Goal: Participate in discussion: Engage in conversation with other users on a specific topic

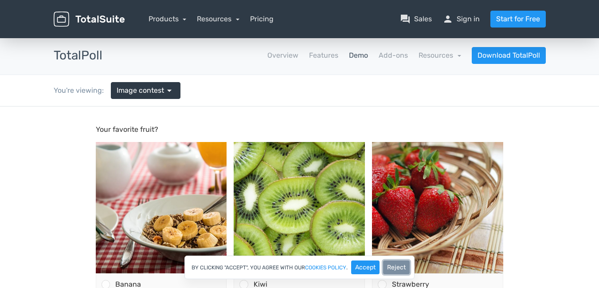
click at [391, 271] on button "Reject" at bounding box center [396, 267] width 27 height 14
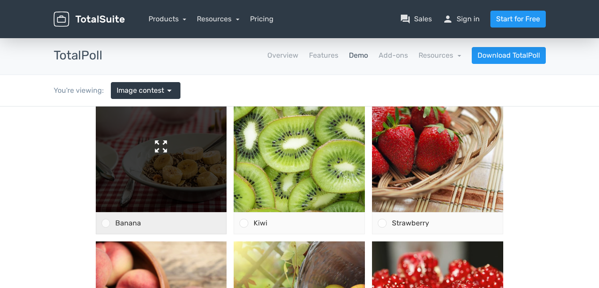
scroll to position [89, 0]
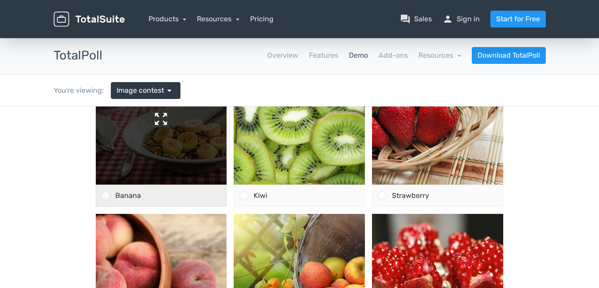
click at [157, 149] on img at bounding box center [161, 118] width 131 height 131
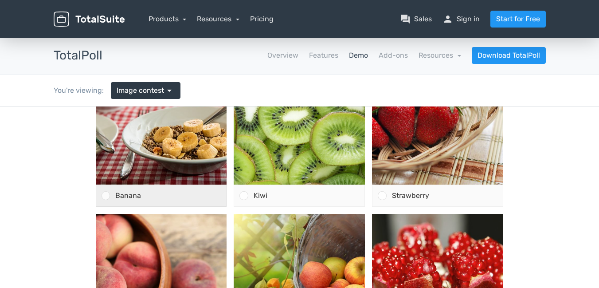
click at [102, 192] on div at bounding box center [106, 195] width 8 height 8
click at [106, 196] on input "Banana" at bounding box center [106, 196] width 0 height 0
click at [104, 196] on icon at bounding box center [105, 195] width 5 height 5
click at [106, 196] on input "Banana" at bounding box center [106, 196] width 0 height 0
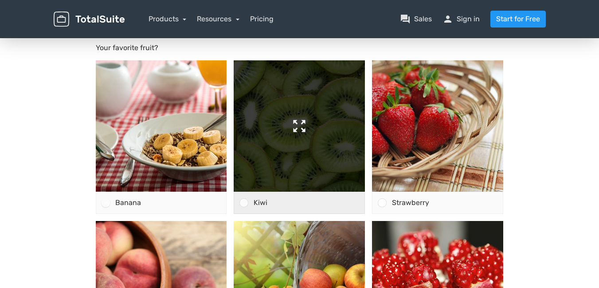
scroll to position [133, 0]
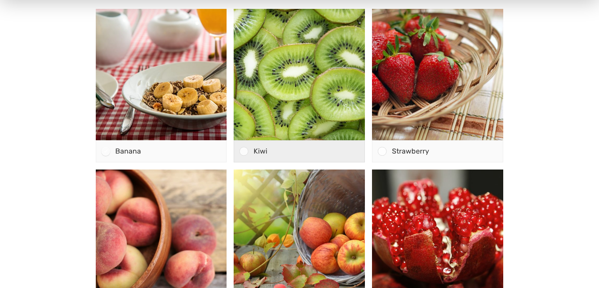
click at [242, 149] on div at bounding box center [243, 151] width 8 height 8
click at [244, 151] on input "Kiwi" at bounding box center [244, 151] width 0 height 0
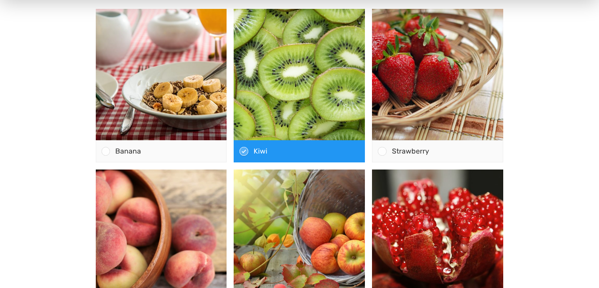
click at [240, 148] on div at bounding box center [243, 151] width 8 height 8
click at [244, 151] on input "Kiwi" at bounding box center [244, 151] width 0 height 0
click at [242, 150] on icon at bounding box center [243, 151] width 5 height 5
click at [244, 151] on input "Kiwi" at bounding box center [244, 151] width 0 height 0
click at [385, 152] on div at bounding box center [382, 151] width 8 height 8
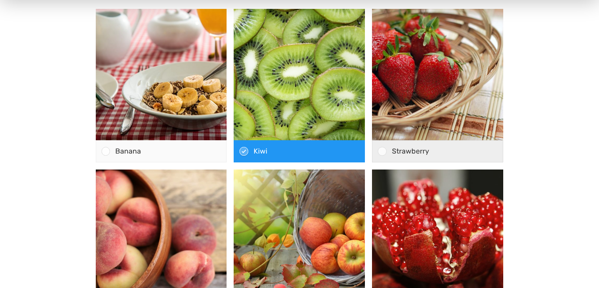
click at [382, 151] on input "Strawberry" at bounding box center [382, 151] width 0 height 0
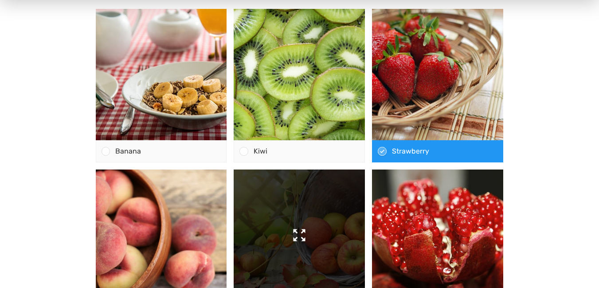
scroll to position [266, 0]
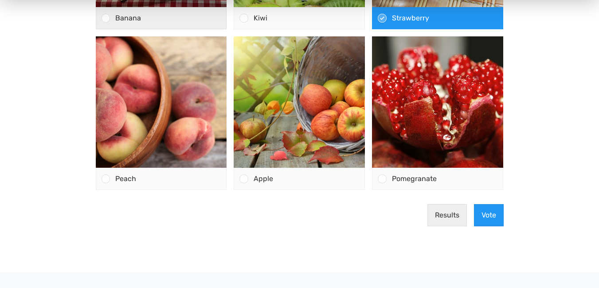
click at [107, 17] on div at bounding box center [106, 18] width 8 height 8
click at [106, 18] on input "Banana" at bounding box center [106, 18] width 0 height 0
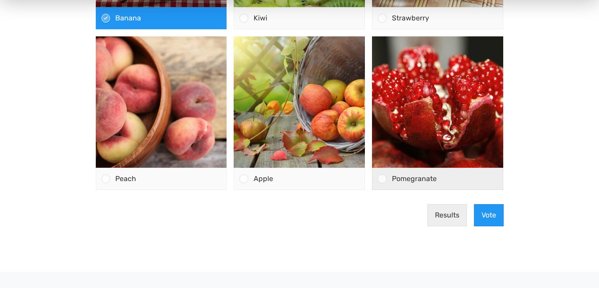
click at [383, 176] on div at bounding box center [382, 178] width 8 height 8
click at [382, 179] on input "Pomegranate" at bounding box center [382, 179] width 0 height 0
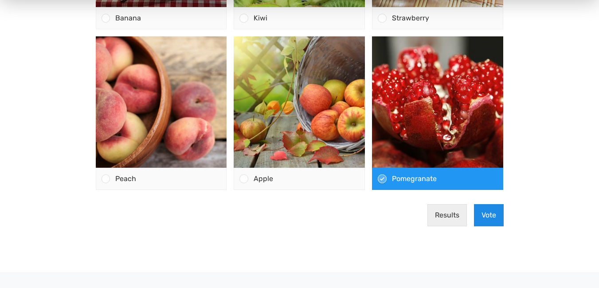
click at [484, 211] on button "Vote" at bounding box center [489, 215] width 30 height 22
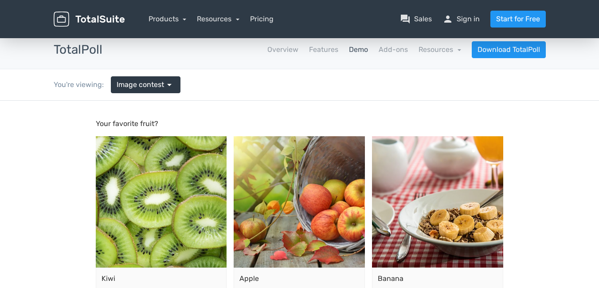
scroll to position [0, 0]
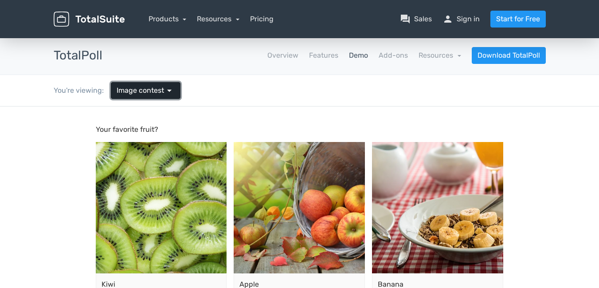
click at [172, 89] on span "arrow_drop_down" at bounding box center [169, 90] width 11 height 11
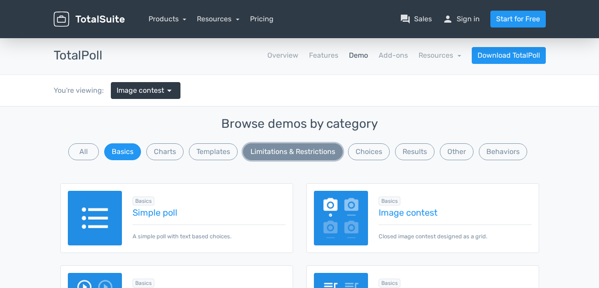
click at [315, 151] on button "Limitations & Restrictions" at bounding box center [293, 151] width 100 height 17
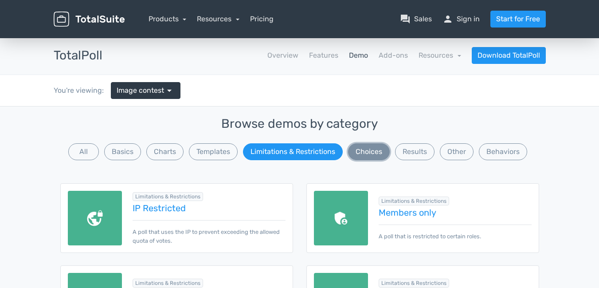
click at [371, 154] on button "Choices" at bounding box center [369, 151] width 42 height 17
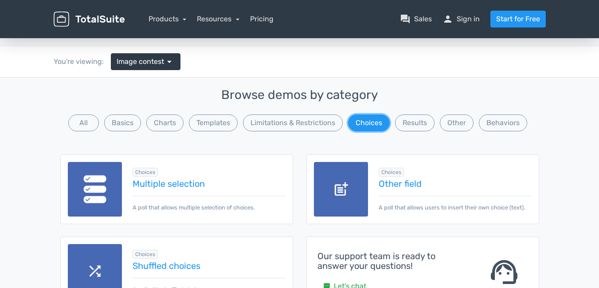
scroll to position [44, 0]
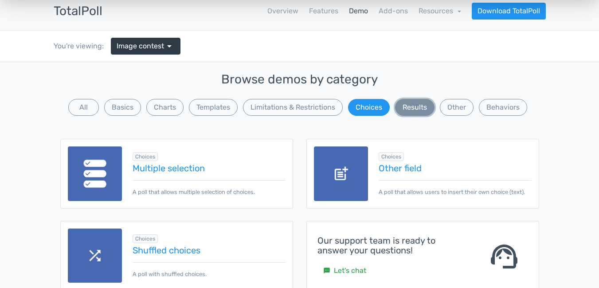
click at [416, 104] on button "Results" at bounding box center [414, 107] width 39 height 17
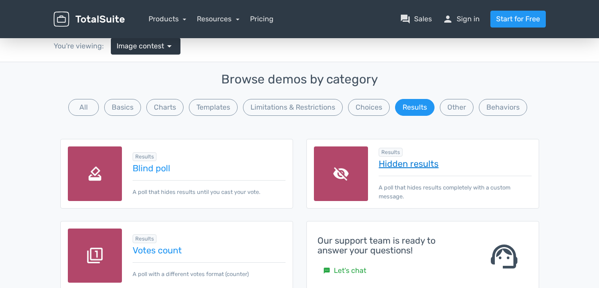
click at [407, 166] on link "Hidden results" at bounding box center [455, 164] width 153 height 10
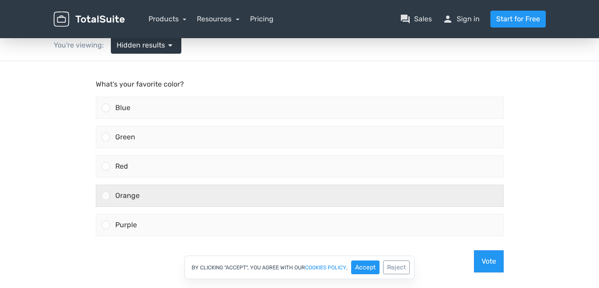
scroll to position [89, 0]
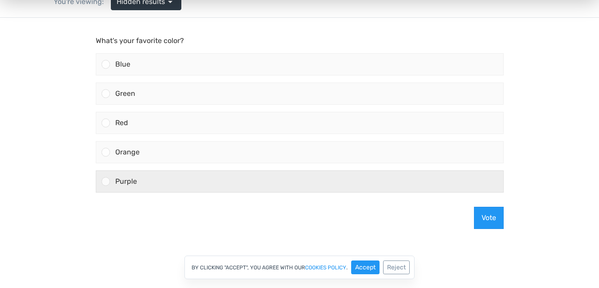
click at [107, 186] on div at bounding box center [103, 181] width 14 height 21
click at [106, 181] on input "Purple" at bounding box center [106, 181] width 0 height 0
click at [124, 182] on span "Purple" at bounding box center [126, 181] width 22 height 8
click at [106, 181] on input "Purple" at bounding box center [106, 181] width 0 height 0
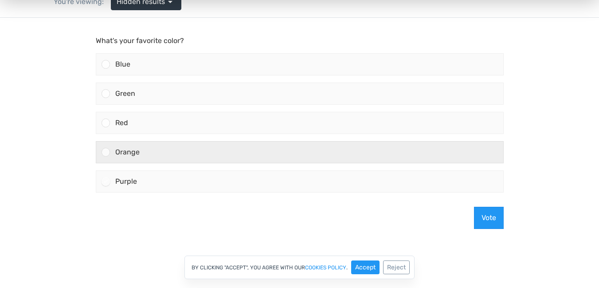
click at [120, 146] on div "Orange" at bounding box center [306, 151] width 393 height 21
click at [106, 152] on input "Orange" at bounding box center [106, 152] width 0 height 0
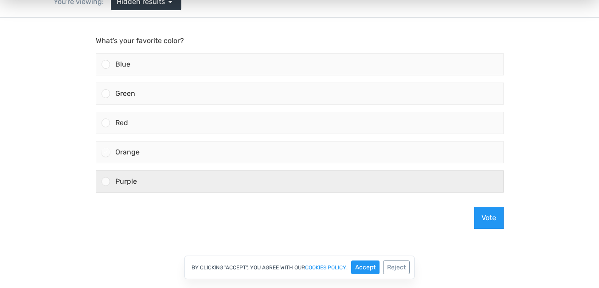
click at [117, 178] on span "Purple" at bounding box center [126, 181] width 22 height 8
click at [106, 181] on input "Purple" at bounding box center [106, 181] width 0 height 0
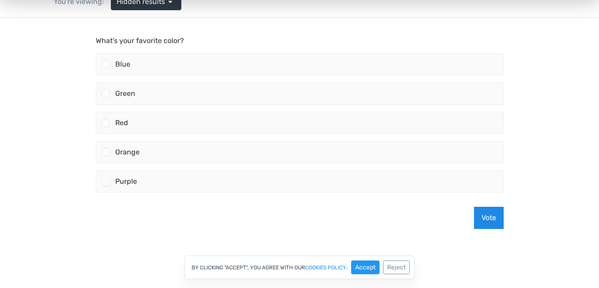
click at [487, 216] on button "Vote" at bounding box center [489, 218] width 30 height 22
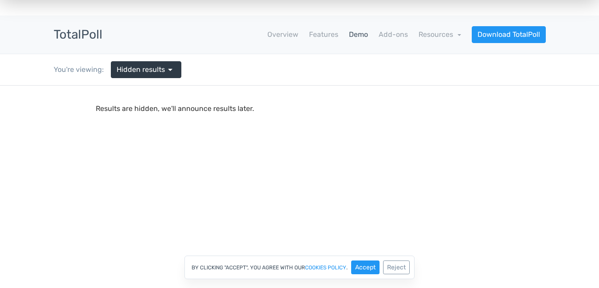
scroll to position [0, 0]
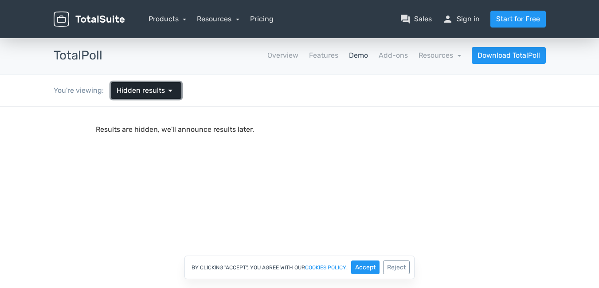
click at [127, 94] on span "Hidden results" at bounding box center [141, 90] width 48 height 11
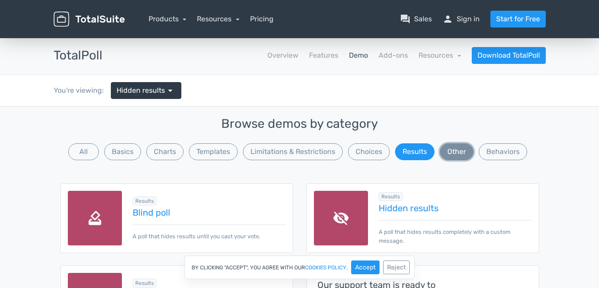
click at [456, 149] on button "Other" at bounding box center [457, 151] width 34 height 17
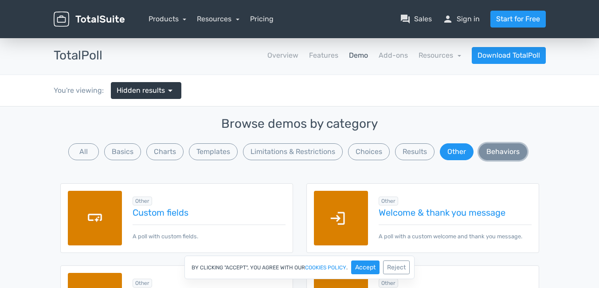
click at [491, 148] on button "Behaviors" at bounding box center [503, 151] width 48 height 17
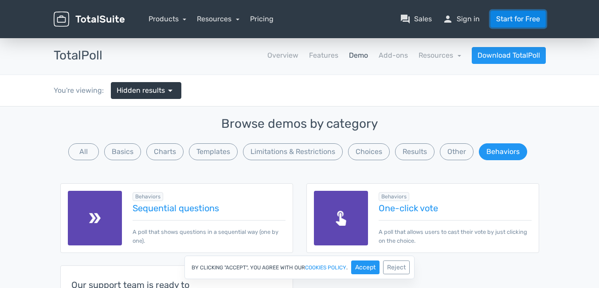
click at [514, 19] on link "Start for Free" at bounding box center [518, 19] width 55 height 17
